Goal: Information Seeking & Learning: Find specific fact

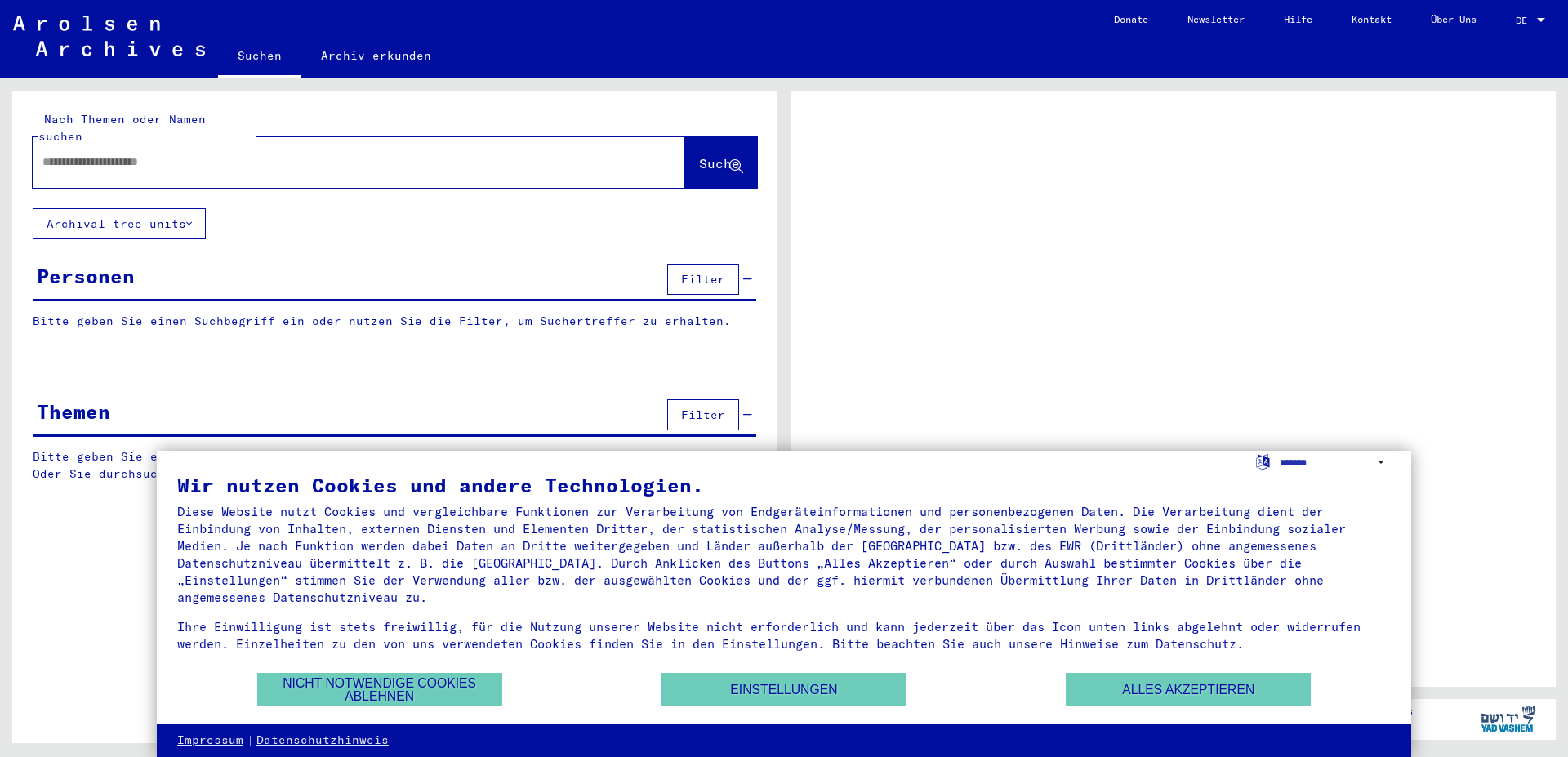
click at [1541, 20] on div at bounding box center [1541, 20] width 8 height 4
click at [1541, 18] on div at bounding box center [1541, 20] width 8 height 4
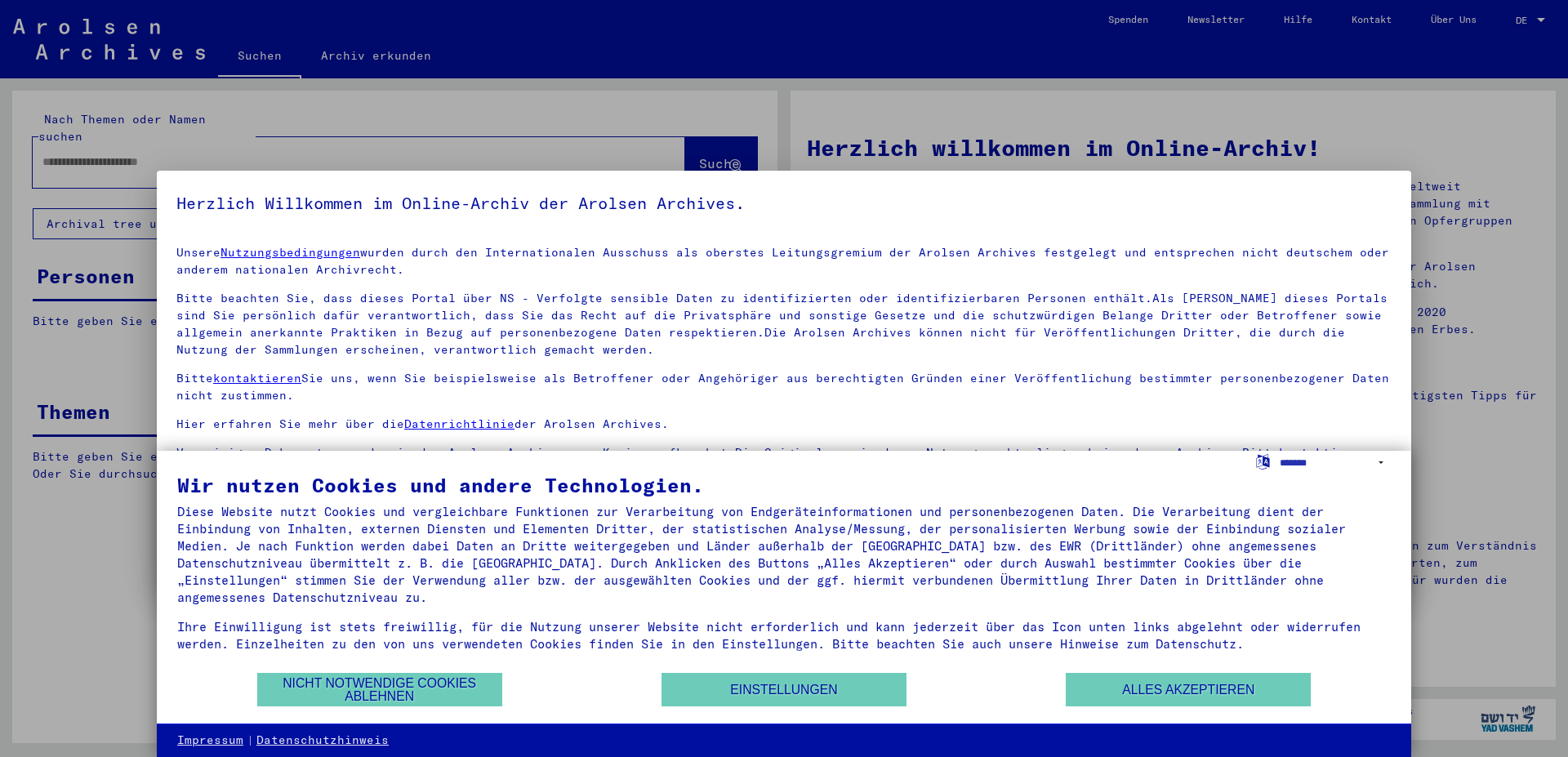
click at [1545, 19] on div at bounding box center [784, 378] width 1568 height 757
click at [1387, 345] on mat-dialog-content "Unsere Nutzungsbedingungen wurden durch den Internationalen Ausschuss als obers…" at bounding box center [784, 410] width 1254 height 355
click at [834, 697] on button "Einstellungen" at bounding box center [784, 690] width 245 height 33
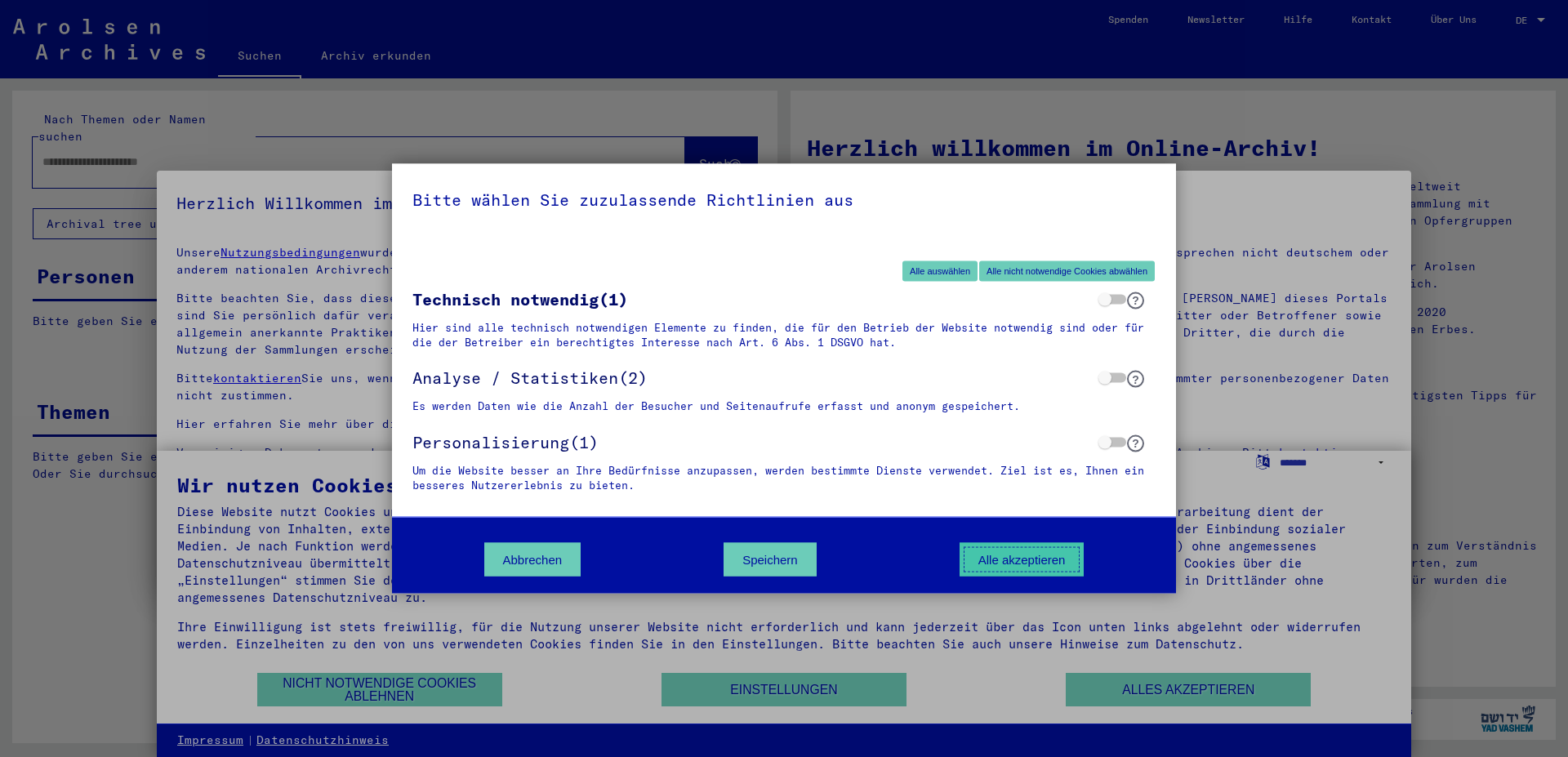
click at [1046, 562] on button "Alle akzeptieren" at bounding box center [1022, 560] width 125 height 33
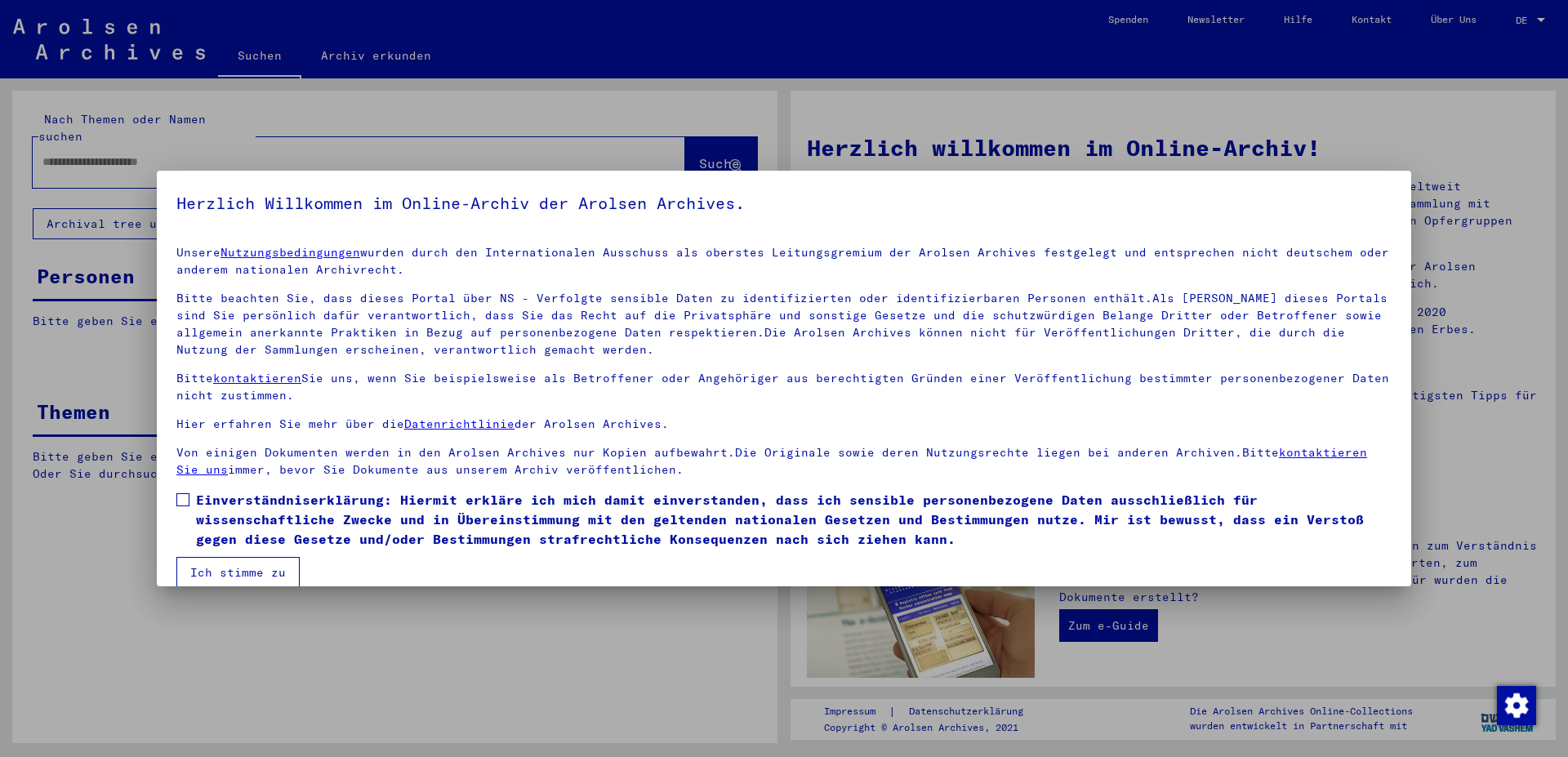
click at [181, 502] on span at bounding box center [183, 500] width 13 height 13
click at [260, 572] on button "Ich stimme zu" at bounding box center [238, 572] width 123 height 31
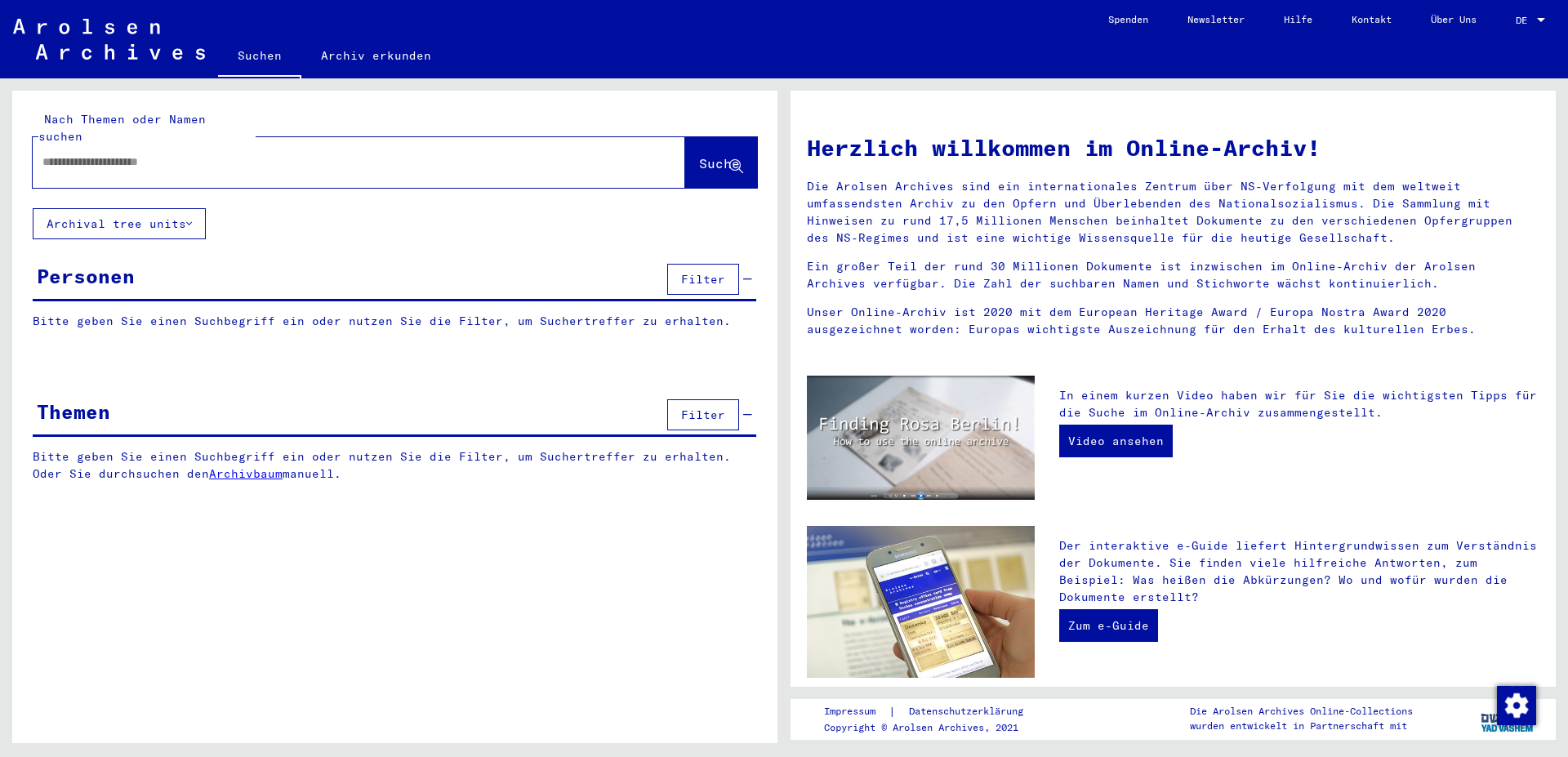
click at [215, 154] on input "text" at bounding box center [339, 162] width 594 height 17
type input "**********"
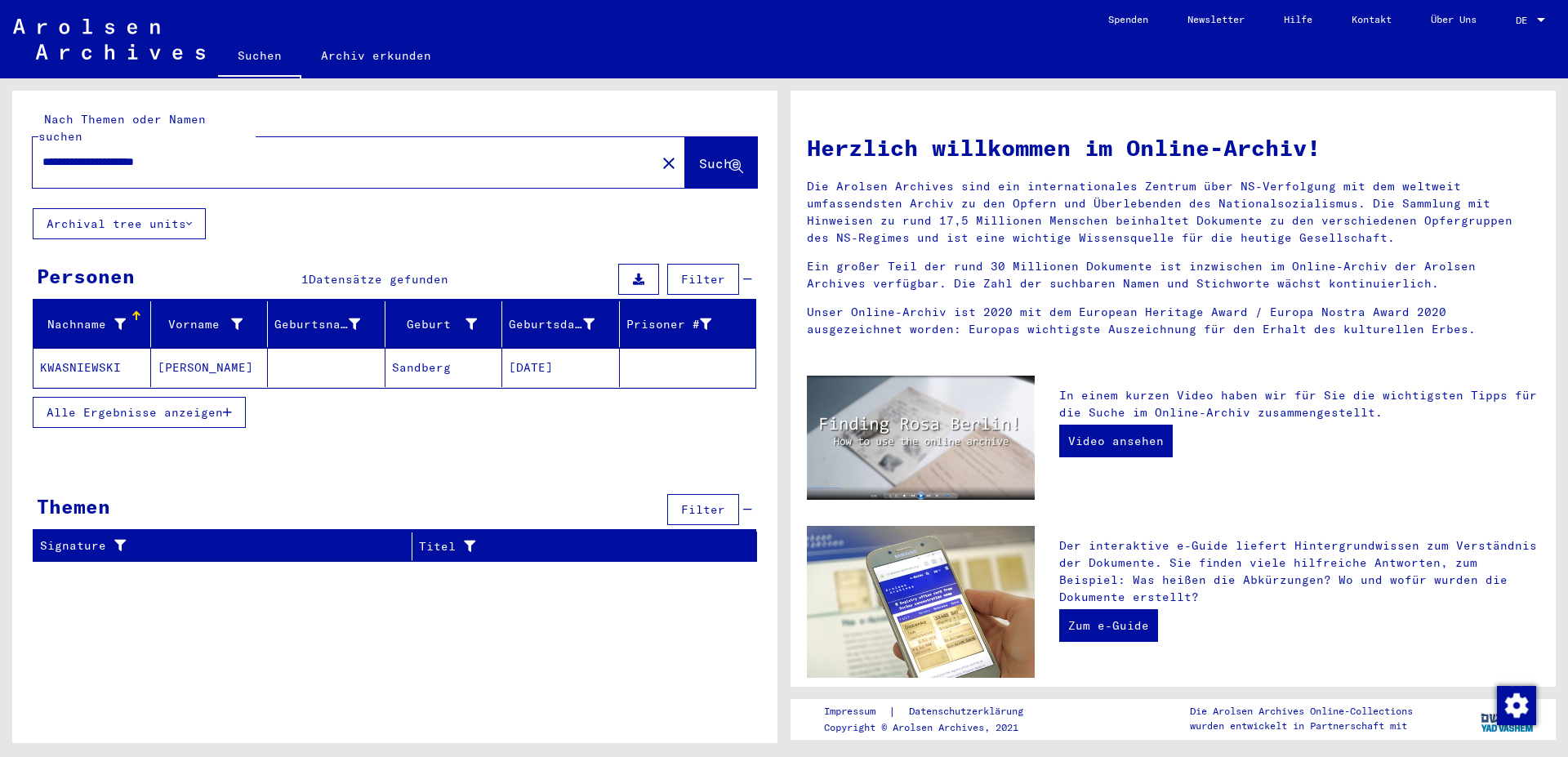
click at [341, 351] on mat-cell at bounding box center [326, 367] width 117 height 39
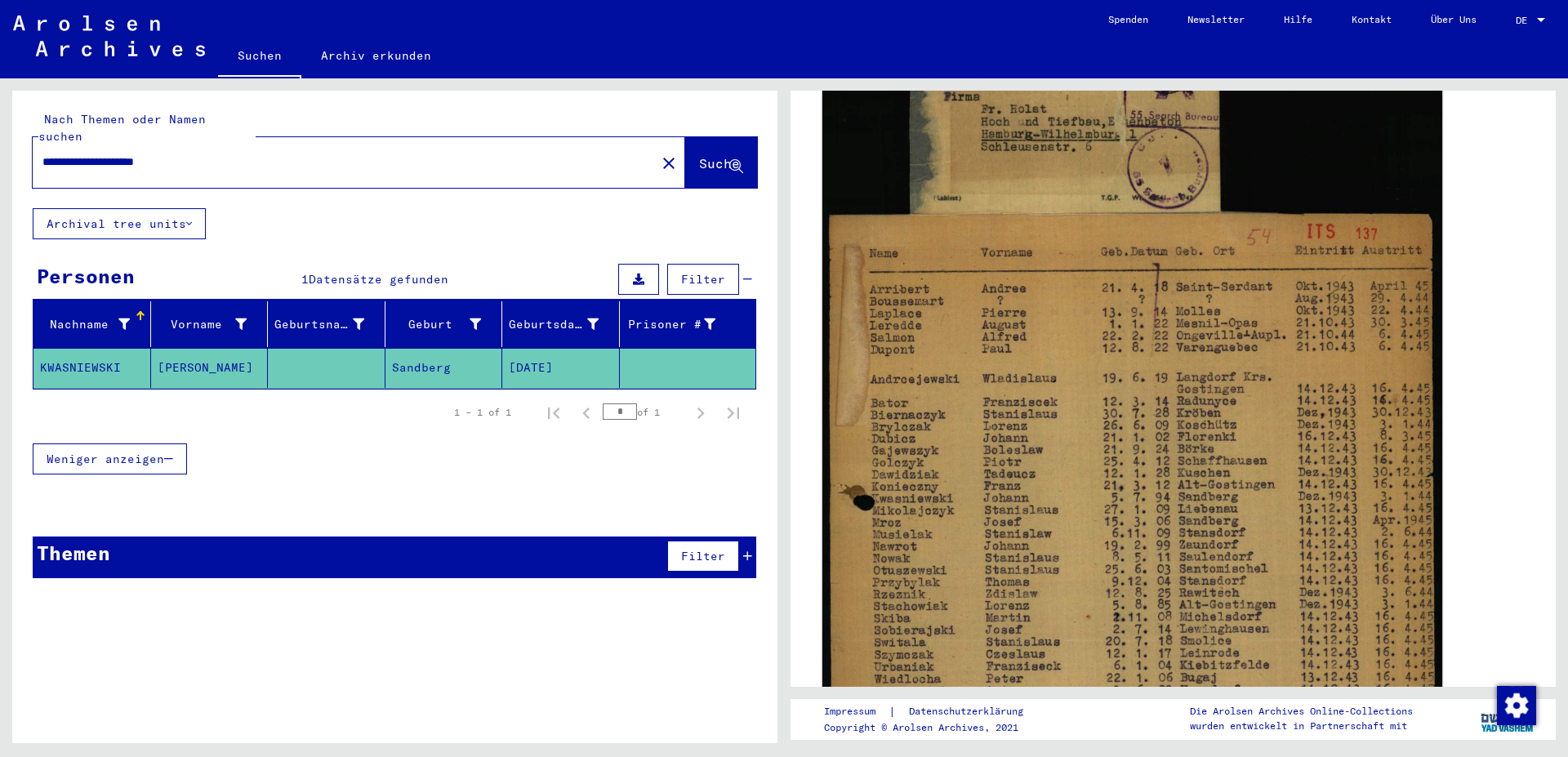
scroll to position [495, 0]
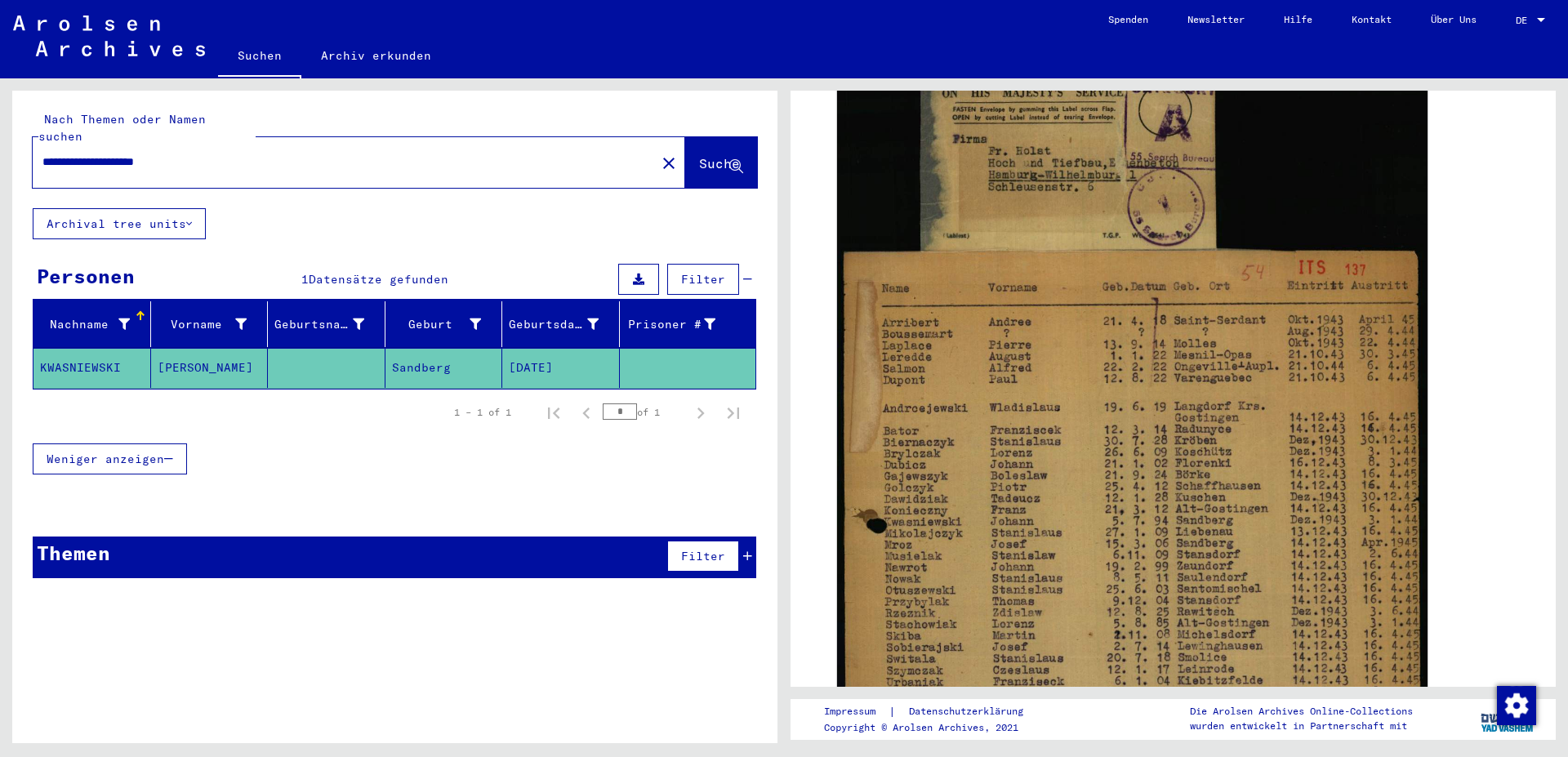
drag, startPoint x: 676, startPoint y: 708, endPoint x: 571, endPoint y: 411, distance: 315.0
click at [677, 703] on div "**********" at bounding box center [395, 423] width 765 height 665
